Goal: Information Seeking & Learning: Learn about a topic

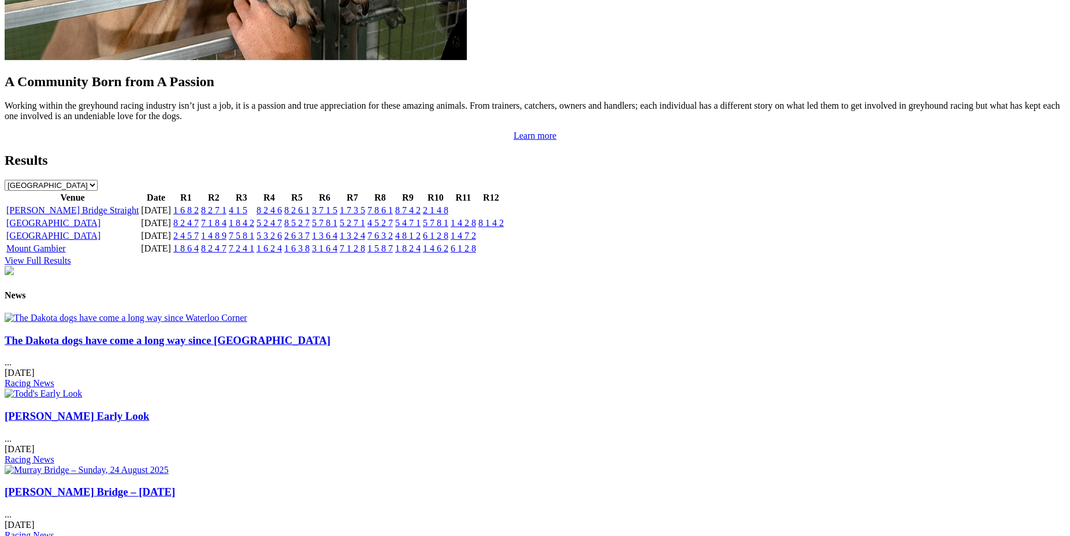
scroll to position [1148, 0]
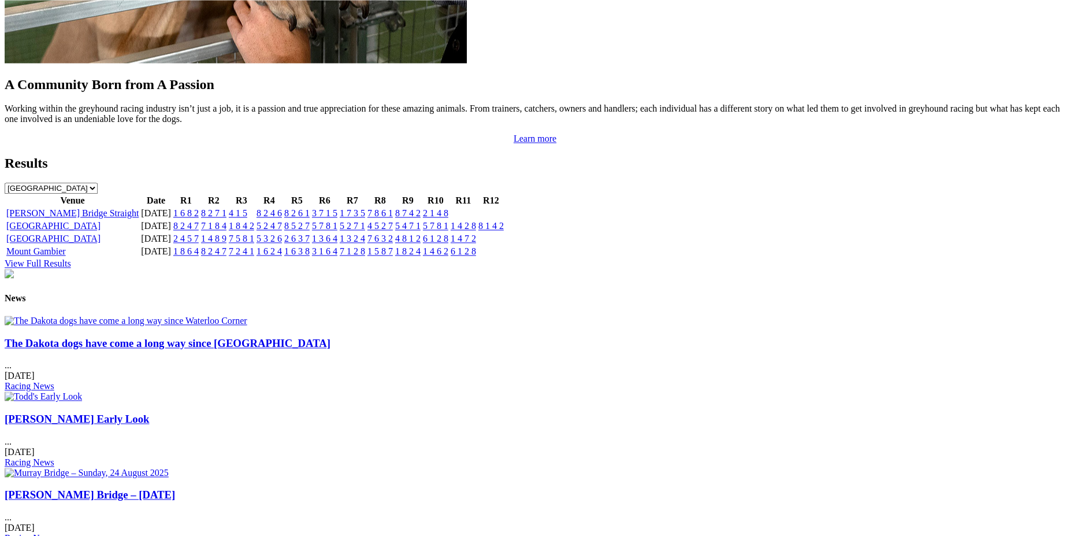
click at [259, 349] on link "The Dakota dogs have come a long way since Waterloo Corner" at bounding box center [168, 343] width 326 height 12
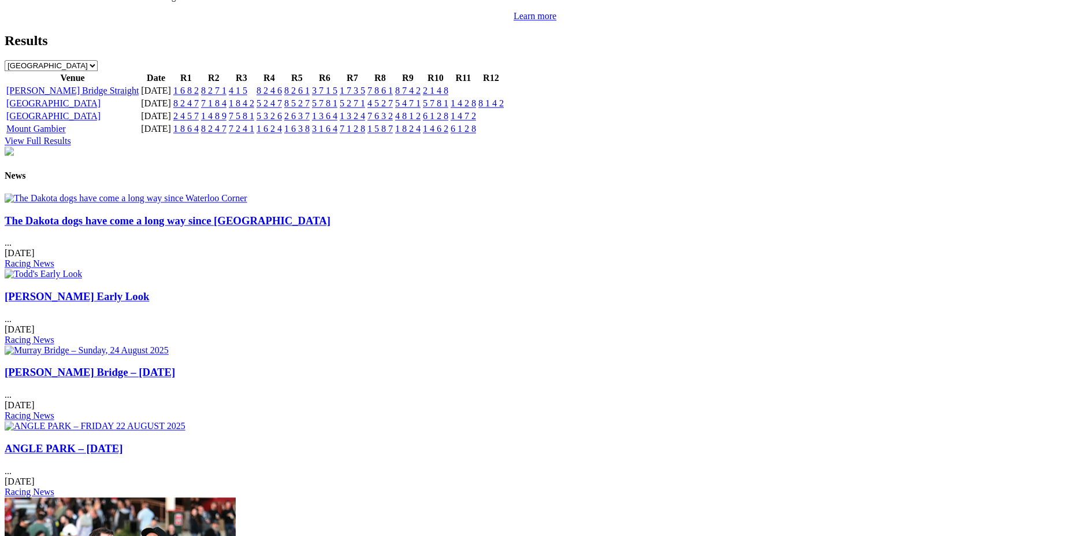
scroll to position [1277, 0]
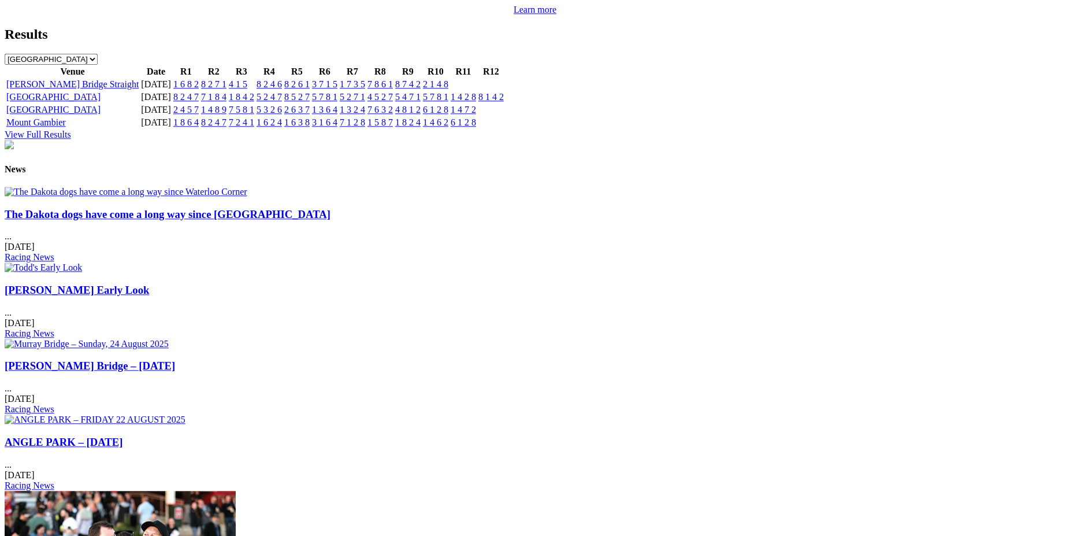
click at [149, 284] on link "[PERSON_NAME] Early Look" at bounding box center [77, 290] width 144 height 12
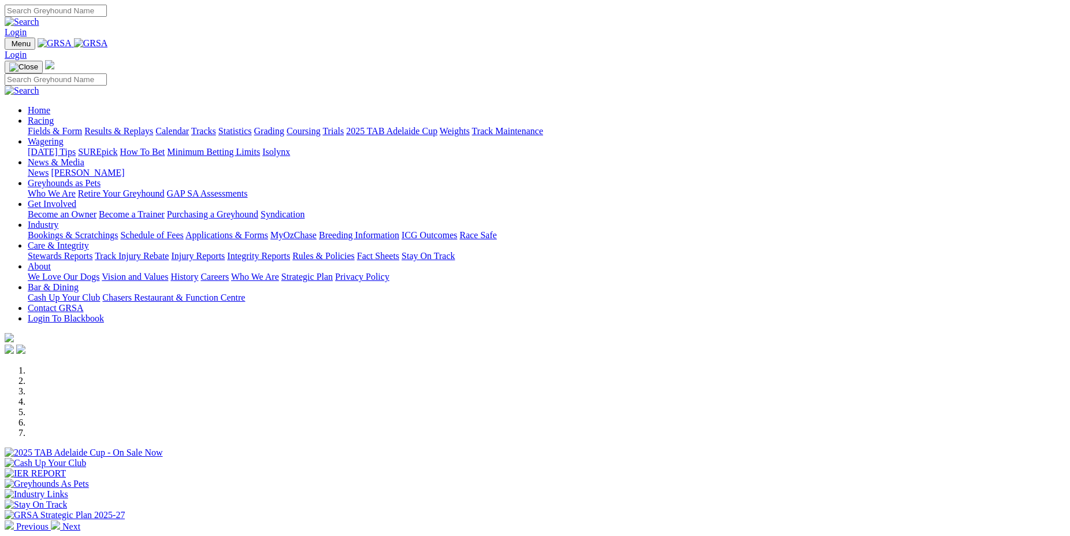
scroll to position [1276, 0]
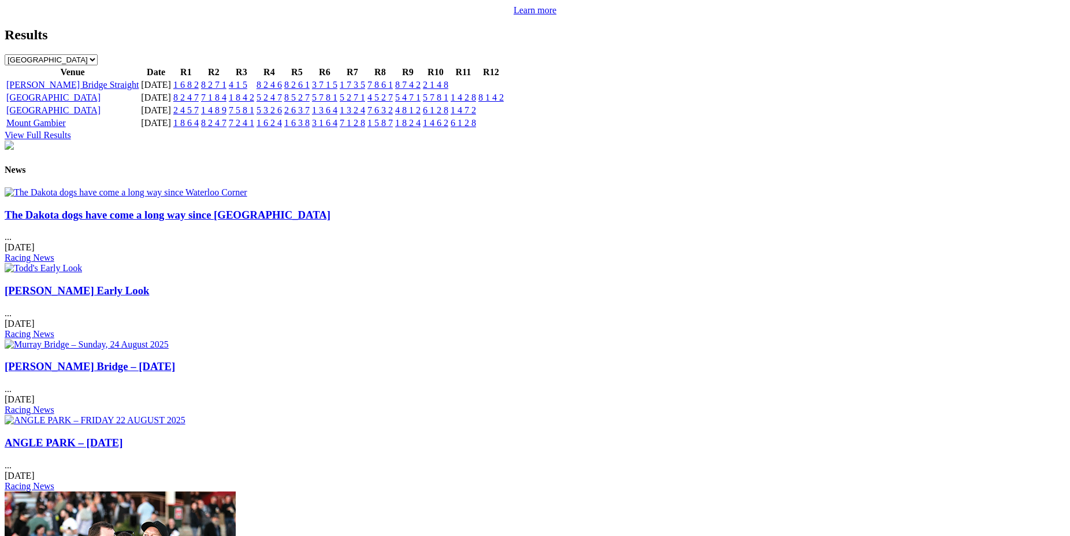
click at [175, 360] on link "Murray Bridge – Sunday, 24 August 2025" at bounding box center [90, 366] width 170 height 12
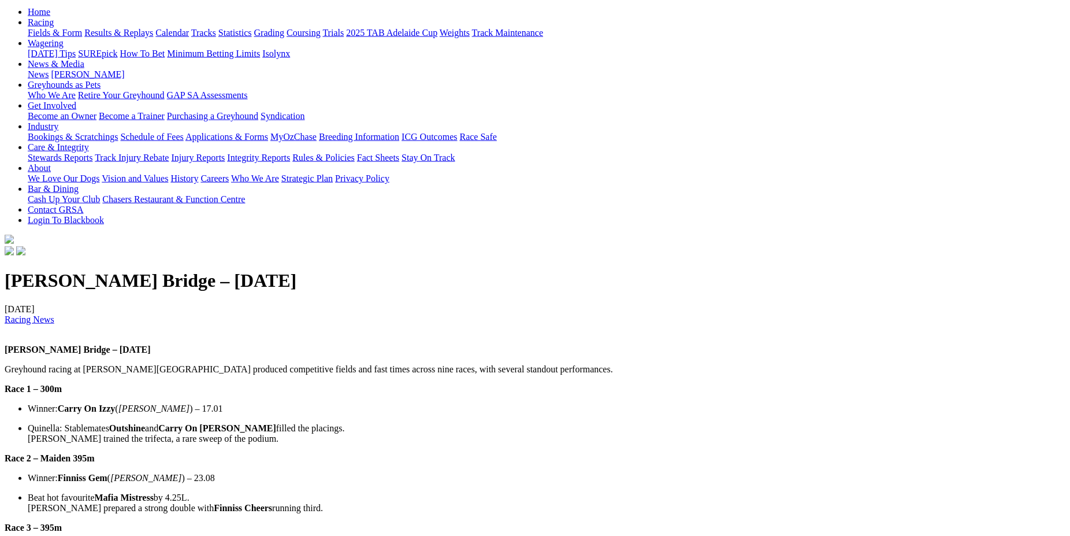
scroll to position [40, 0]
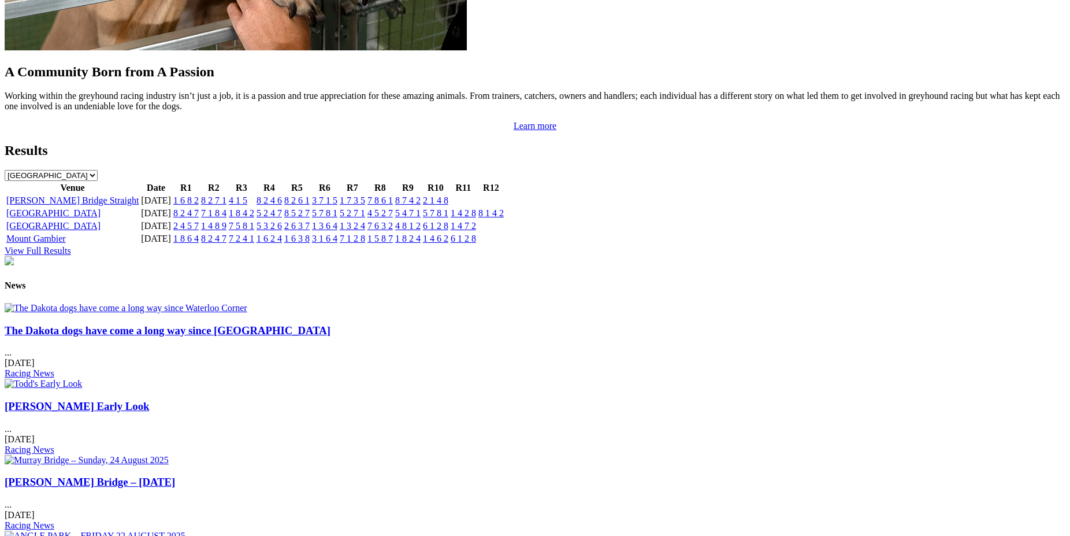
scroll to position [1167, 0]
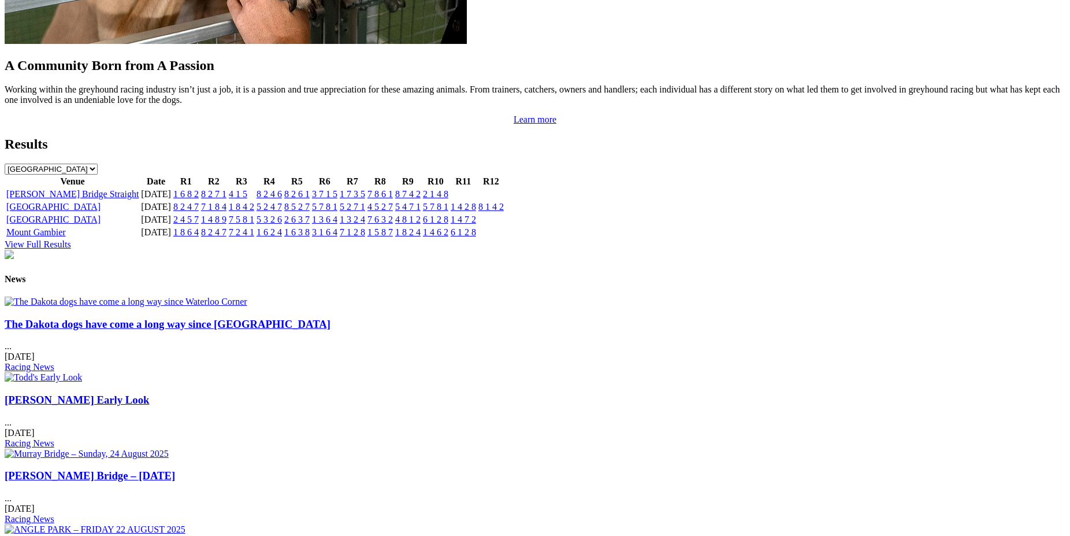
click at [250, 330] on link "The Dakota dogs have come a long way since [GEOGRAPHIC_DATA]" at bounding box center [168, 324] width 326 height 12
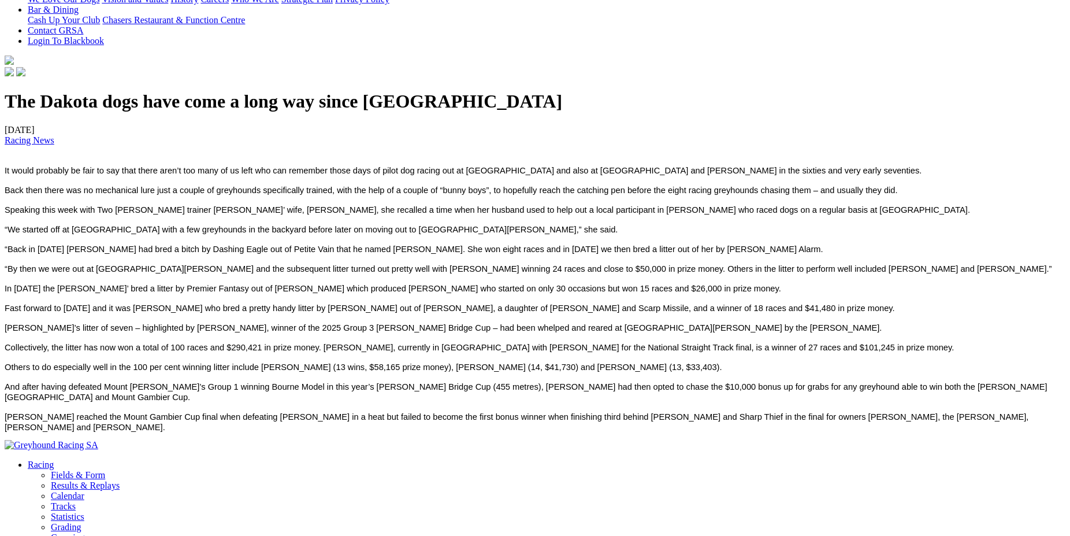
scroll to position [297, 0]
